Goal: Task Accomplishment & Management: Manage account settings

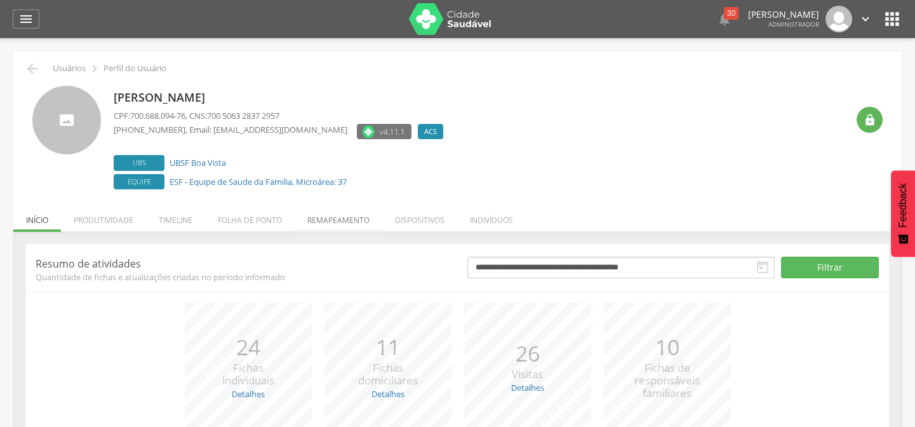
click at [335, 218] on li "Remapeamento" at bounding box center [339, 217] width 88 height 30
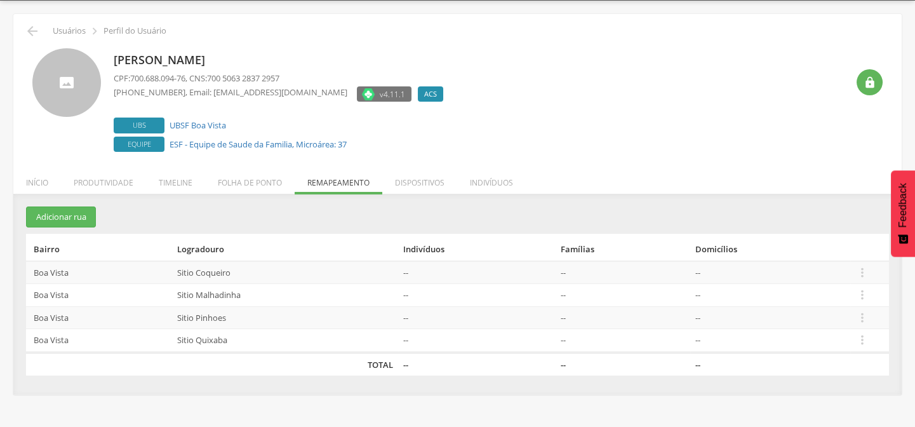
scroll to position [38, 0]
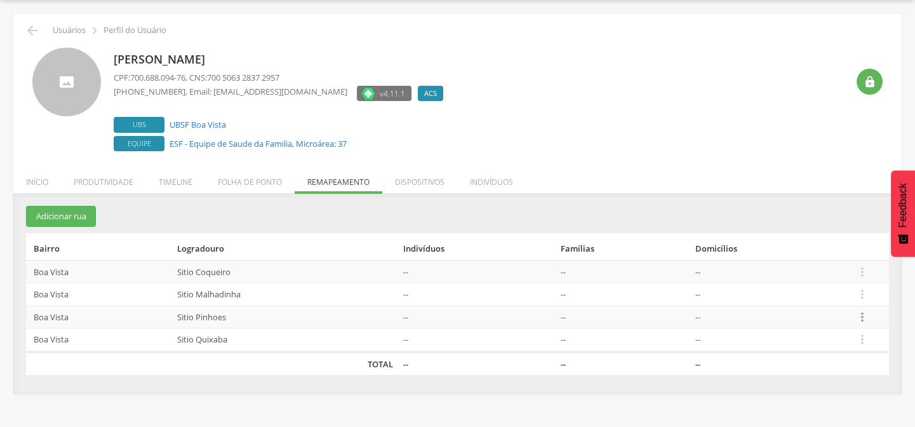
click at [860, 317] on icon "" at bounding box center [862, 317] width 14 height 14
click at [806, 272] on link "Desalocar famílias" at bounding box center [818, 267] width 100 height 16
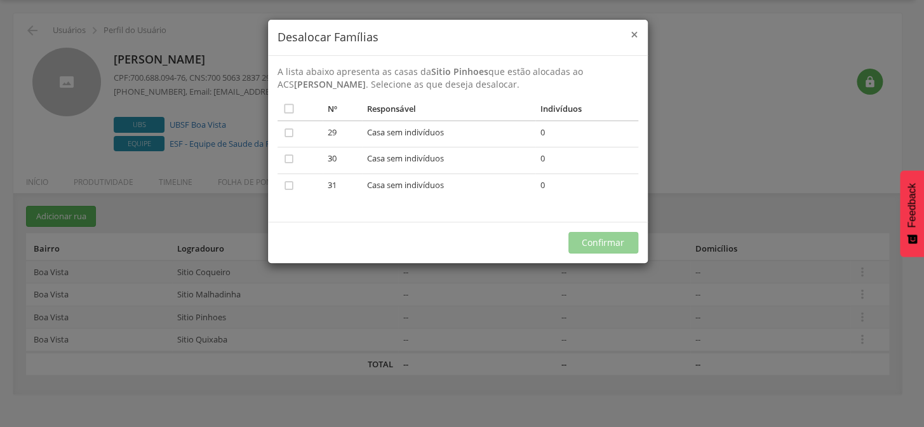
click at [631, 34] on span "×" at bounding box center [634, 34] width 8 height 18
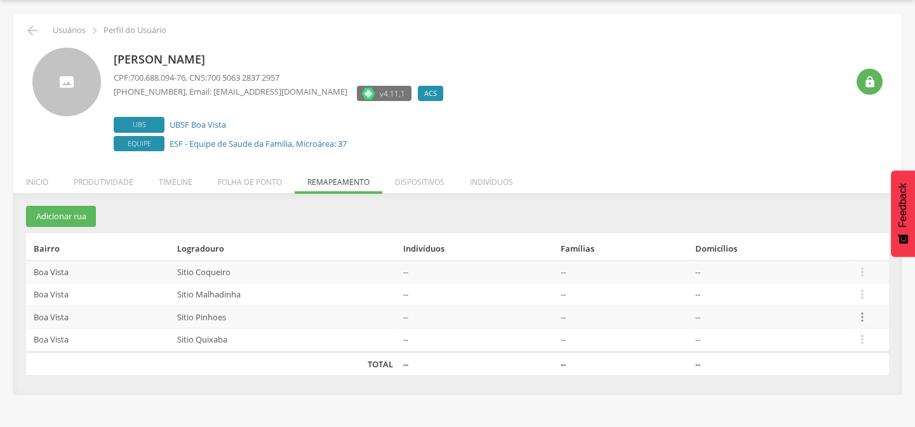
click at [861, 319] on icon "" at bounding box center [862, 317] width 14 height 14
click at [760, 176] on ul "Início Produtividade Timeline Folha de ponto Remapeamento Gerenciar acesso Quar…" at bounding box center [457, 181] width 888 height 11
click at [862, 317] on icon "" at bounding box center [862, 317] width 14 height 14
click at [784, 265] on link "Desalocar famílias" at bounding box center [818, 267] width 100 height 16
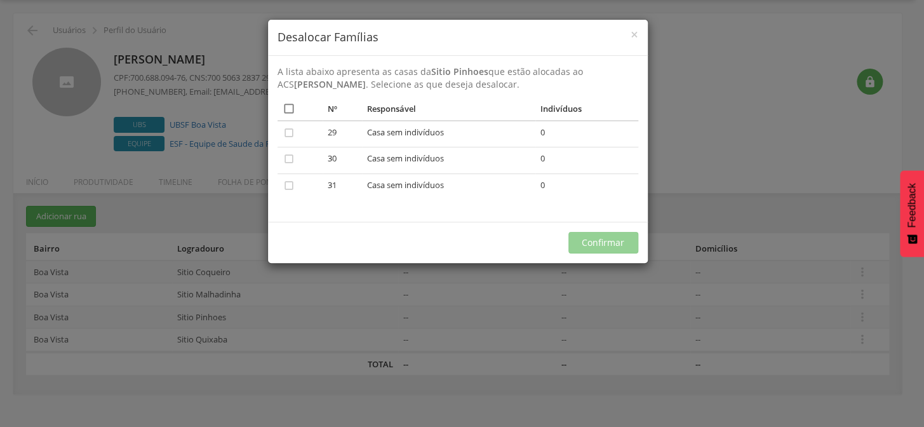
click at [293, 106] on icon "" at bounding box center [289, 108] width 13 height 13
click at [627, 244] on button "Confirmar" at bounding box center [603, 243] width 70 height 22
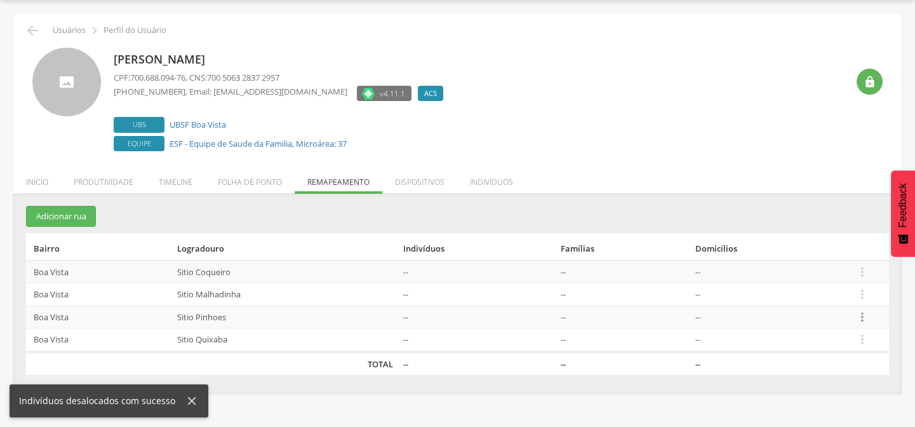
click at [866, 318] on icon "" at bounding box center [862, 317] width 14 height 14
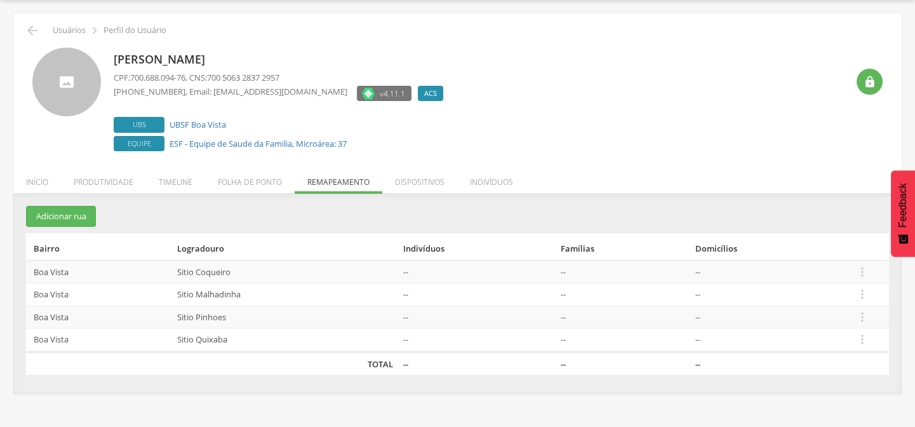
click at [788, 294] on td "--" at bounding box center [770, 294] width 160 height 23
click at [859, 317] on icon "" at bounding box center [862, 317] width 14 height 14
click at [802, 298] on link "Desvincular ACS" at bounding box center [818, 297] width 100 height 16
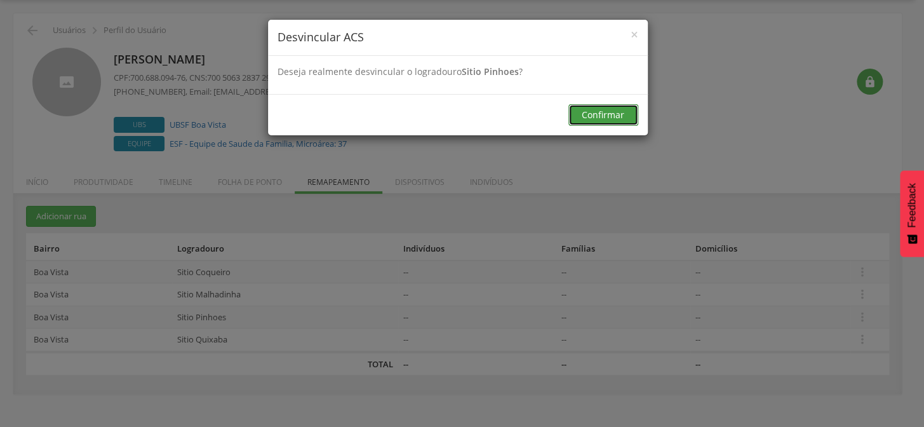
click at [632, 121] on button "Confirmar" at bounding box center [603, 115] width 70 height 22
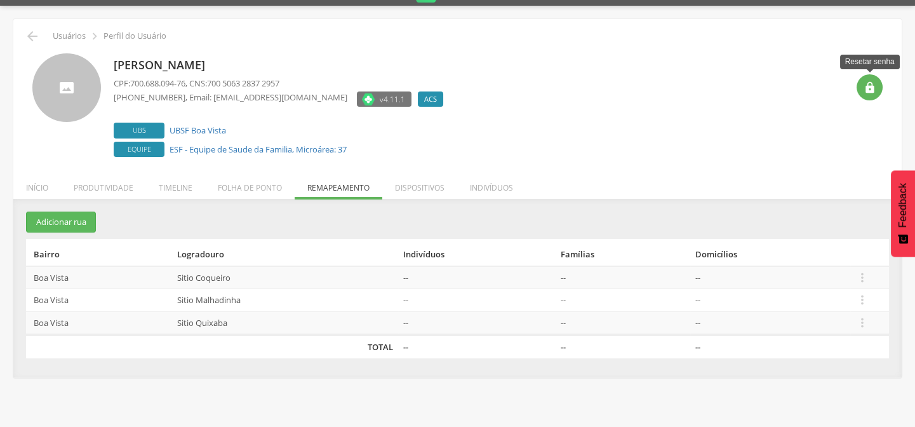
scroll to position [0, 0]
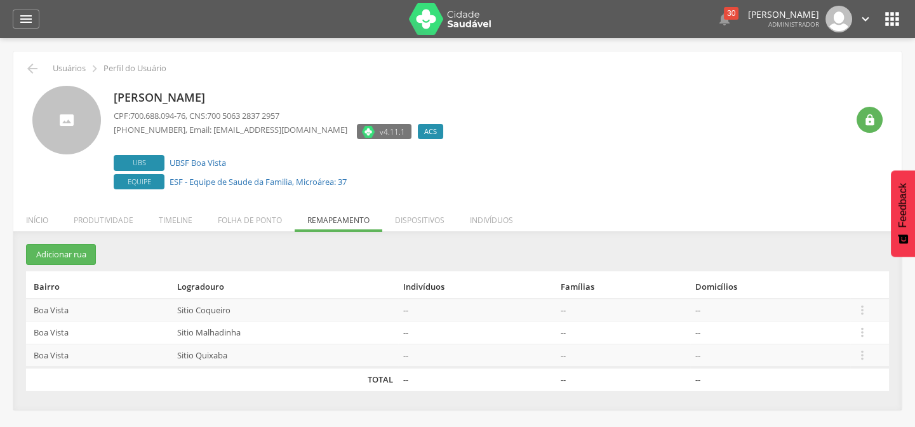
click at [892, 19] on icon "" at bounding box center [892, 19] width 20 height 20
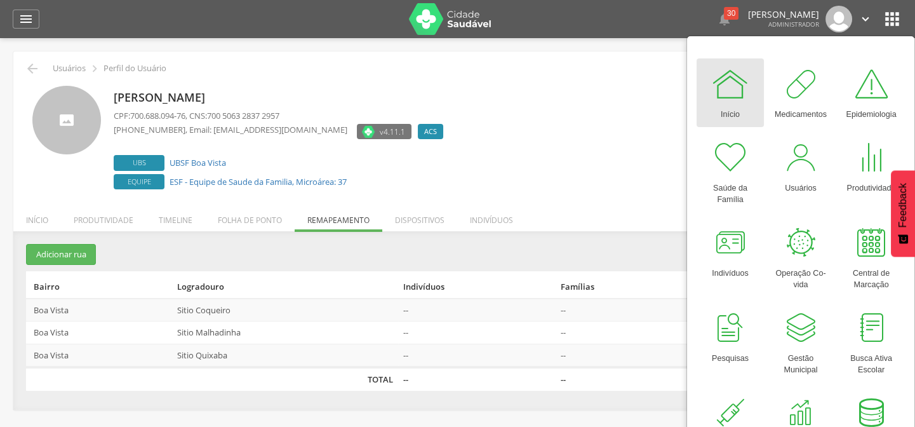
click at [605, 262] on section "Adicionar rua Bairro Logradouro Indivíduos Famílias Domicílios [GEOGRAPHIC_DATA…" at bounding box center [457, 317] width 863 height 146
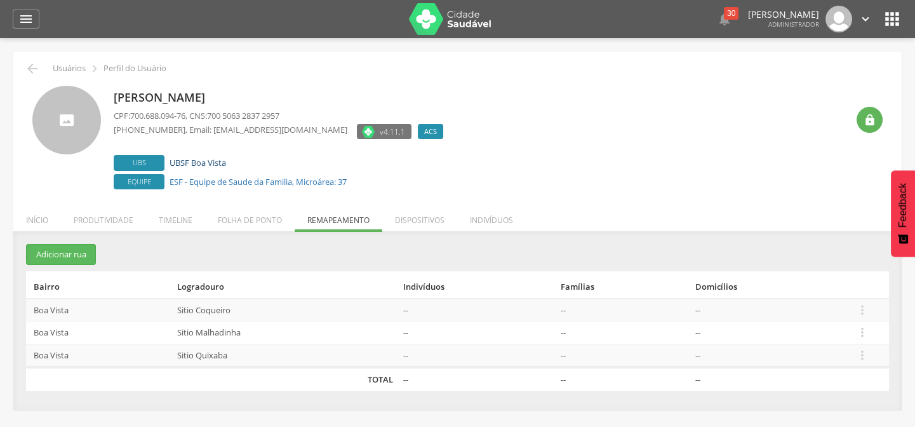
click at [205, 166] on link "UBSF Boa Vista" at bounding box center [198, 162] width 57 height 11
type input "**********"
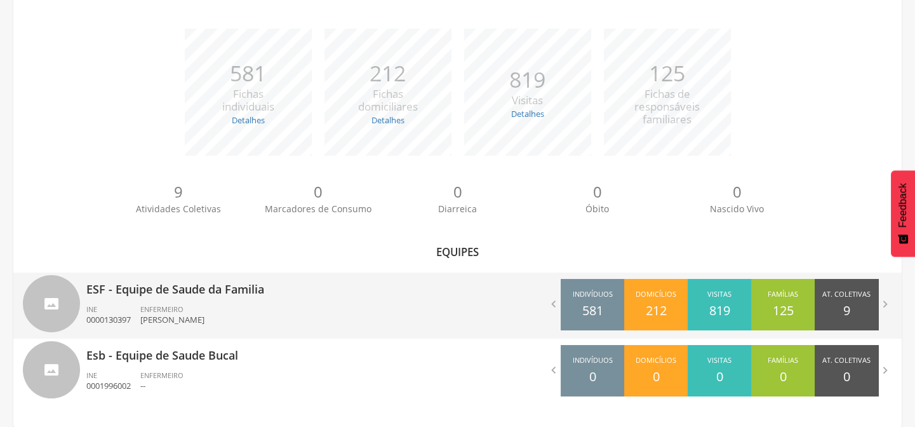
click at [165, 286] on p "ESF - Equipe de Saude da Familia" at bounding box center [267, 284] width 362 height 25
type input "**********"
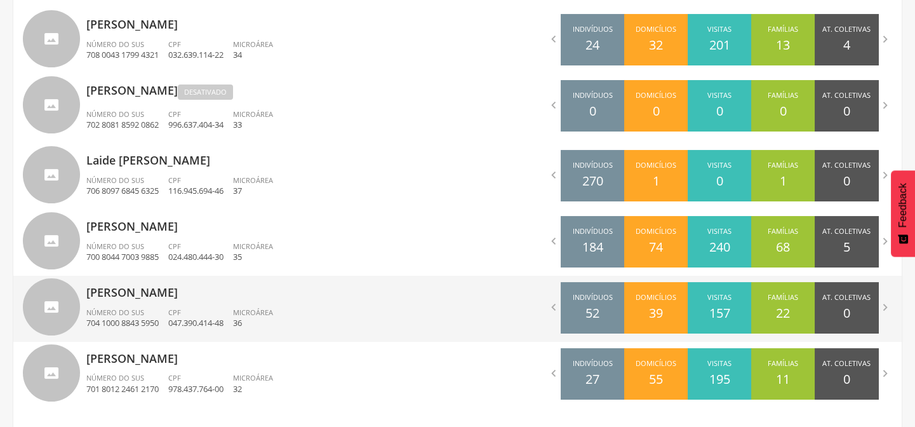
scroll to position [593, 0]
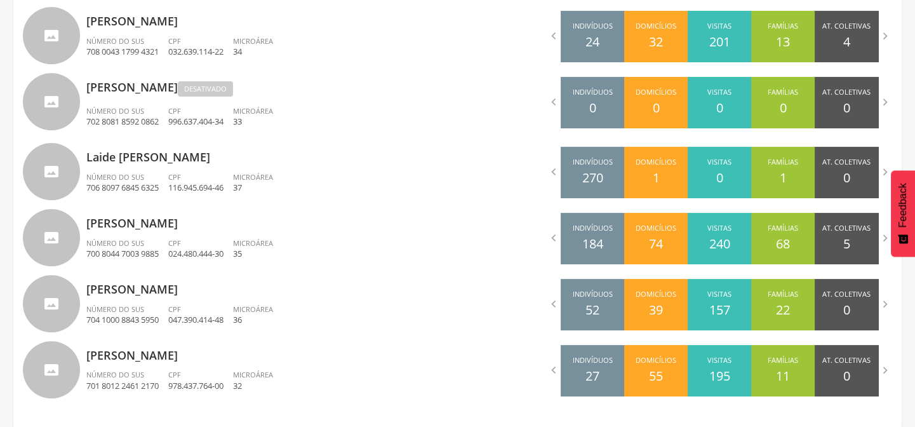
click at [154, 376] on div "Número do SUS 701 8012 2461 2170" at bounding box center [127, 380] width 82 height 22
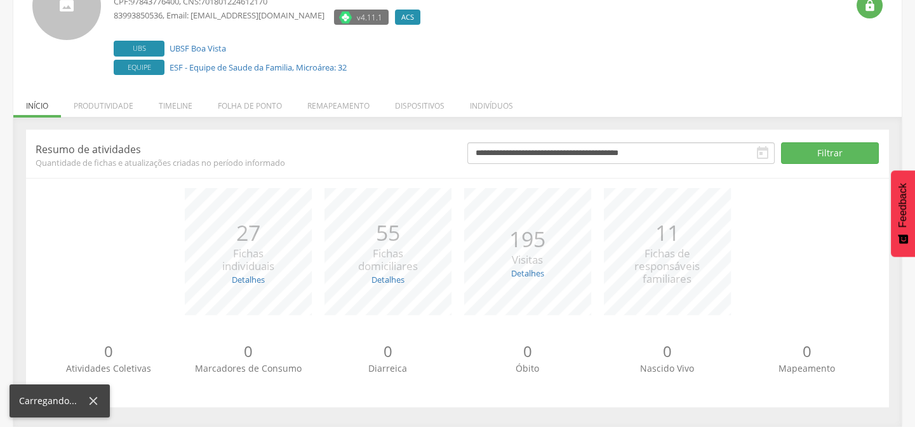
click at [333, 183] on div "**********" at bounding box center [457, 268] width 863 height 277
click at [334, 98] on li "Remapeamento" at bounding box center [339, 103] width 88 height 30
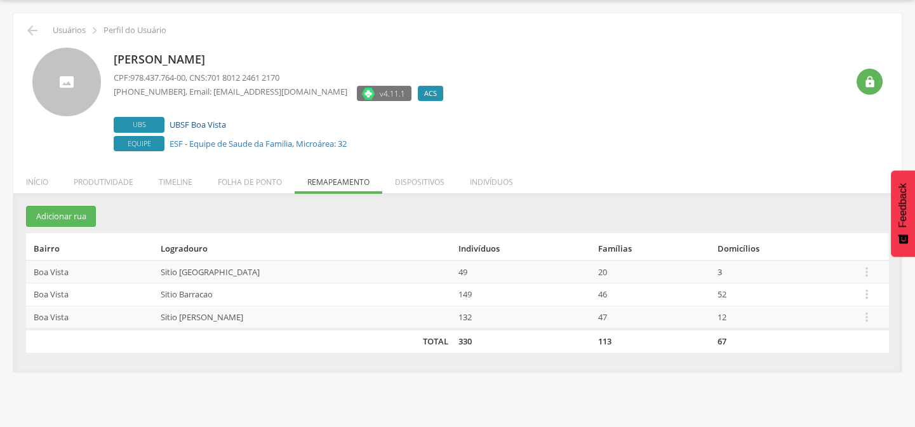
click at [216, 128] on link "UBSF Boa Vista" at bounding box center [198, 124] width 57 height 11
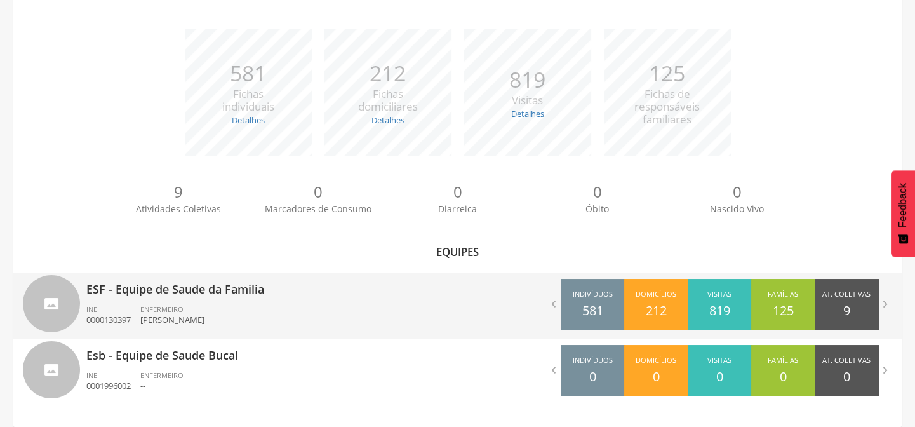
click at [187, 295] on p "ESF - Equipe de Saude da Familia" at bounding box center [267, 284] width 362 height 25
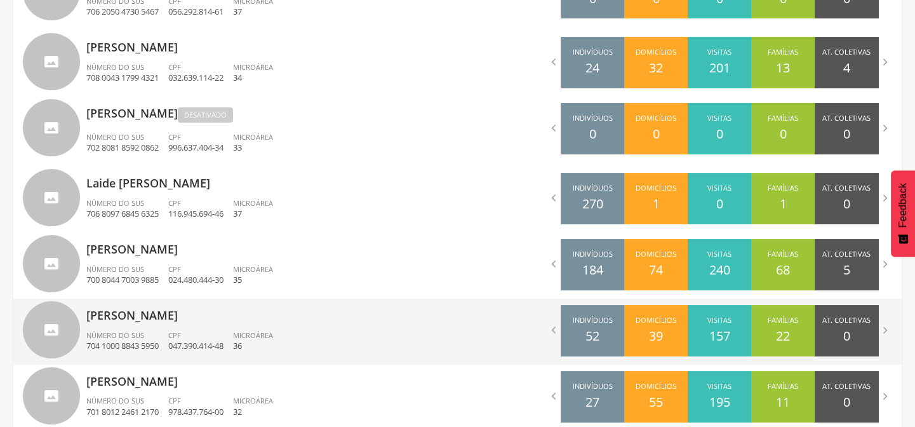
scroll to position [593, 0]
